Goal: Check status: Check status

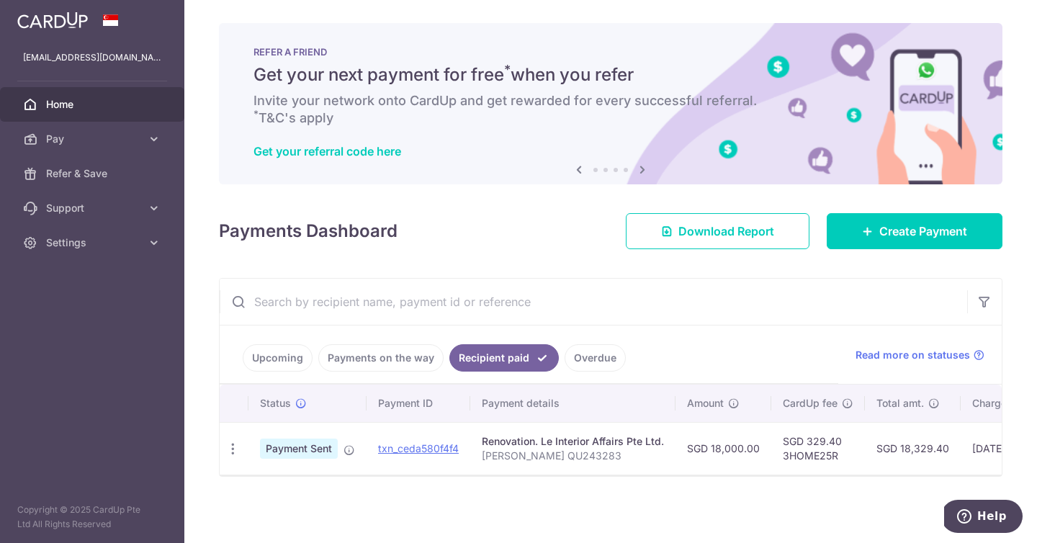
click at [263, 363] on link "Upcoming" at bounding box center [278, 357] width 70 height 27
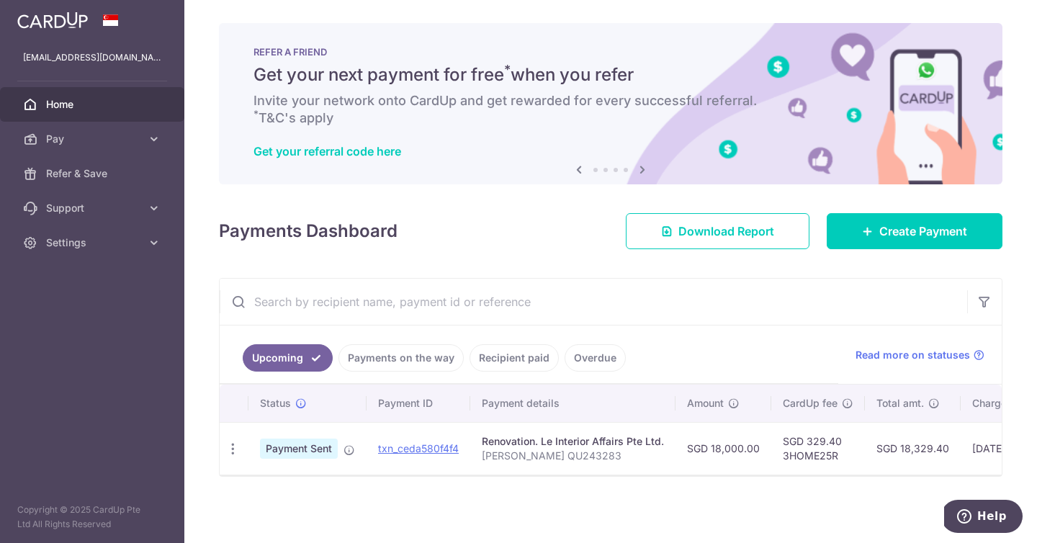
click at [397, 354] on link "Payments on the way" at bounding box center [400, 357] width 125 height 27
